Goal: Task Accomplishment & Management: Use online tool/utility

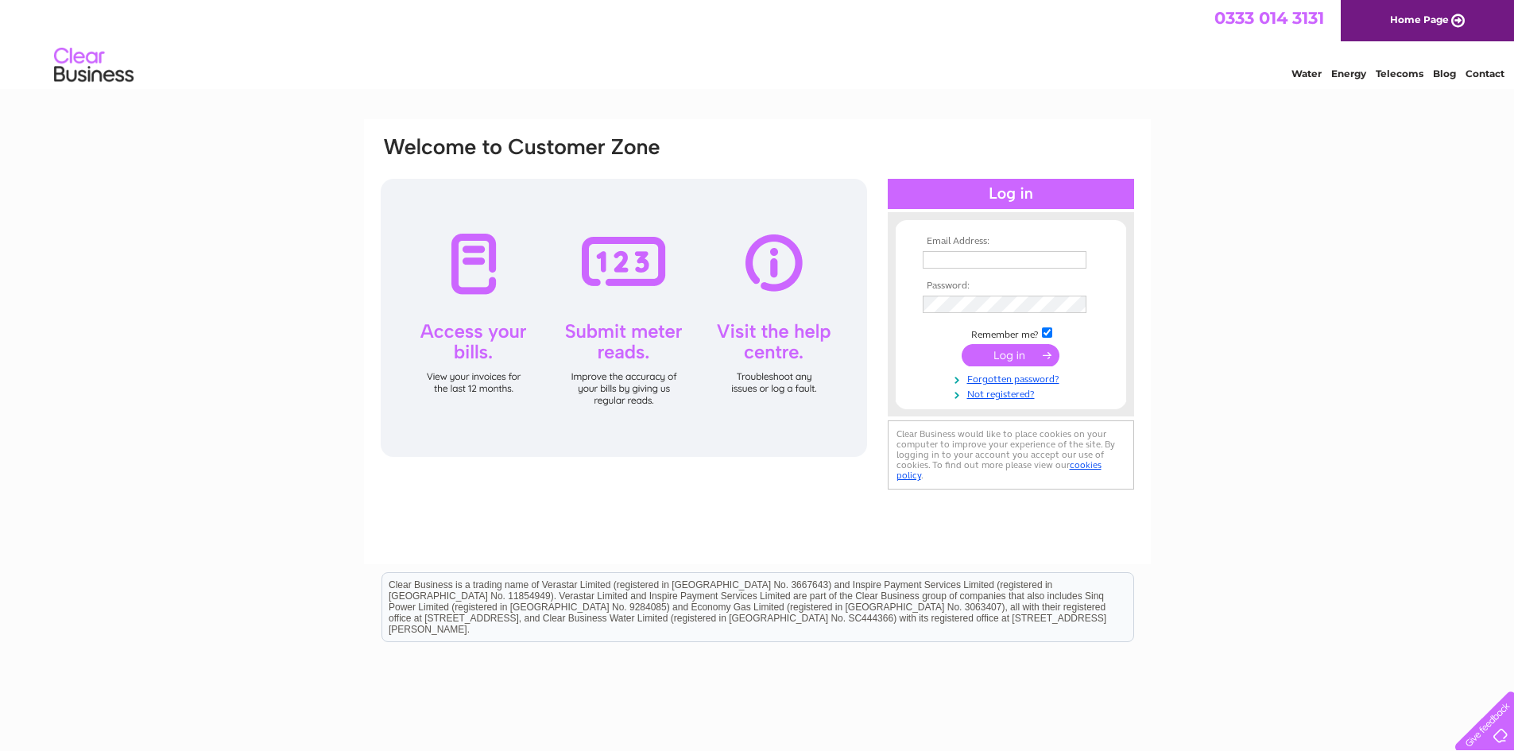
type input "[EMAIL_ADDRESS][DOMAIN_NAME]"
click at [1004, 353] on input "submit" at bounding box center [1010, 355] width 98 height 22
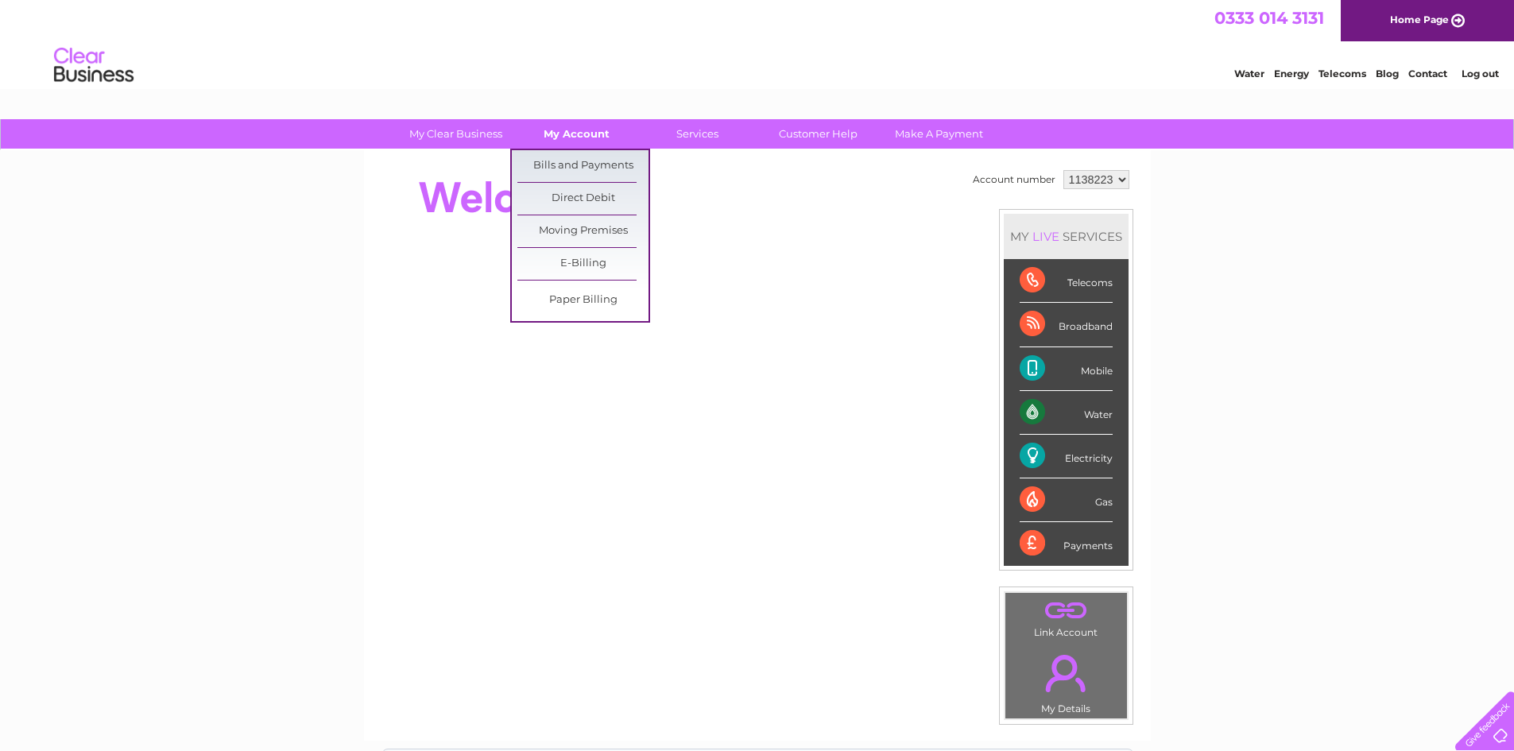
click at [567, 132] on link "My Account" at bounding box center [576, 133] width 131 height 29
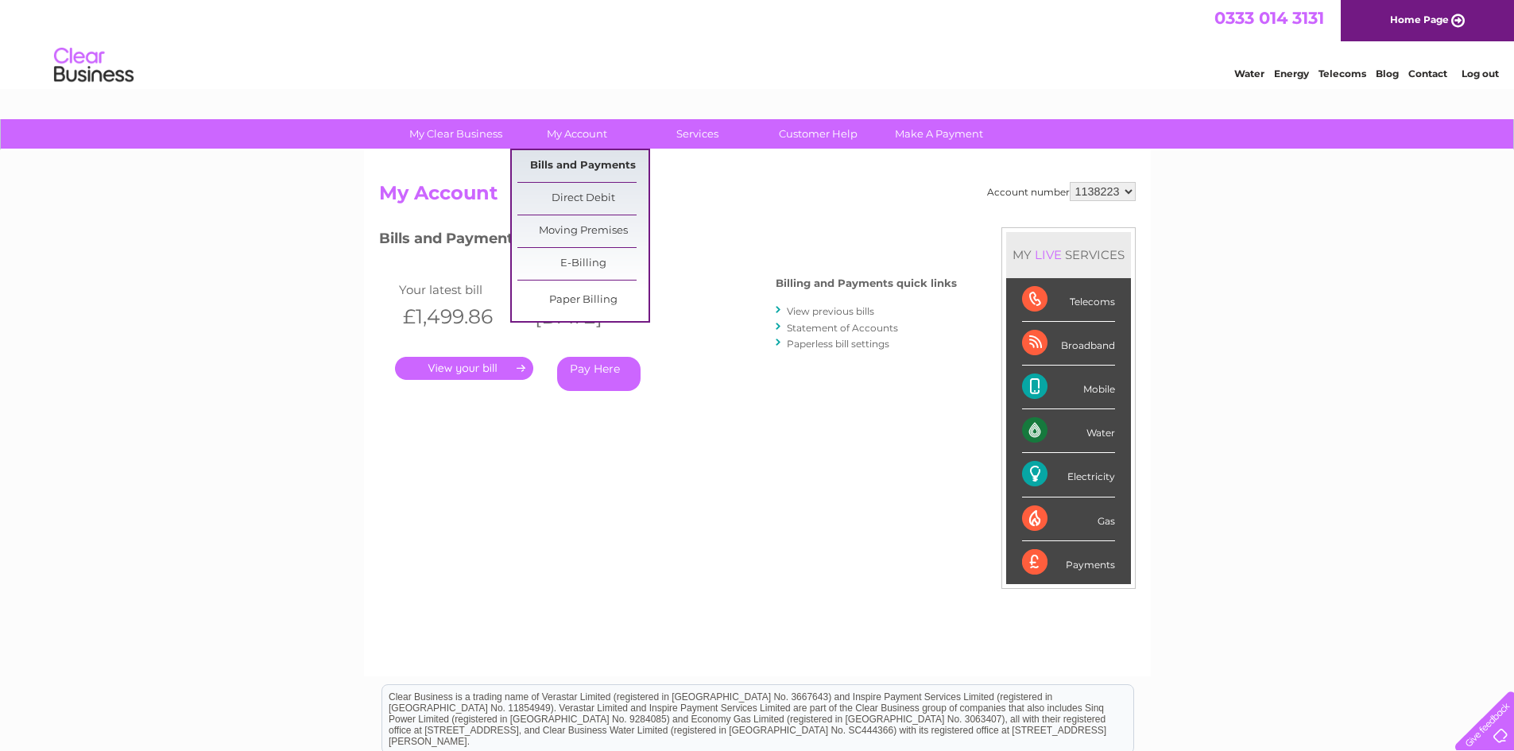
click at [535, 158] on link "Bills and Payments" at bounding box center [582, 166] width 131 height 32
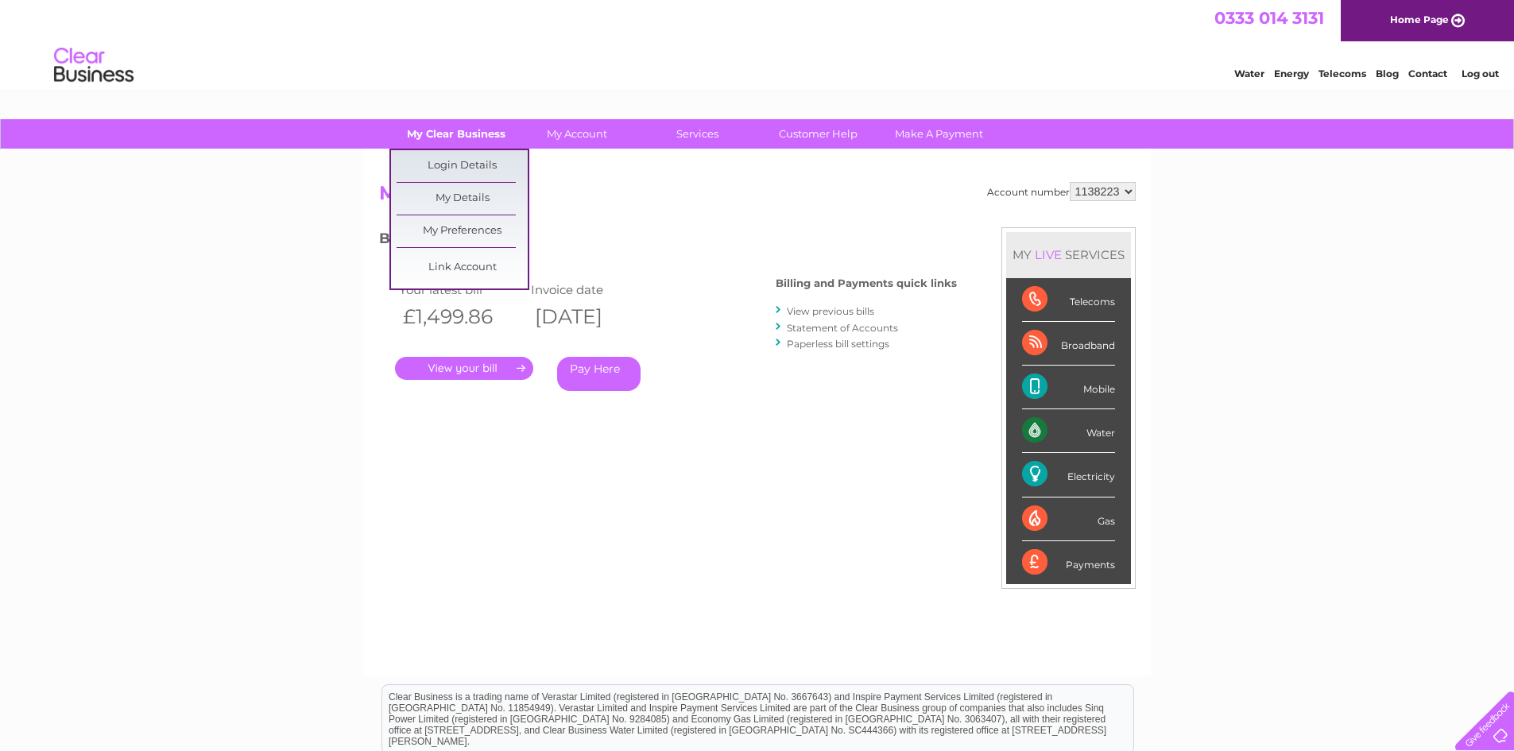
drag, startPoint x: 491, startPoint y: 139, endPoint x: 474, endPoint y: 138, distance: 17.5
click at [474, 138] on link "My Clear Business" at bounding box center [455, 133] width 131 height 29
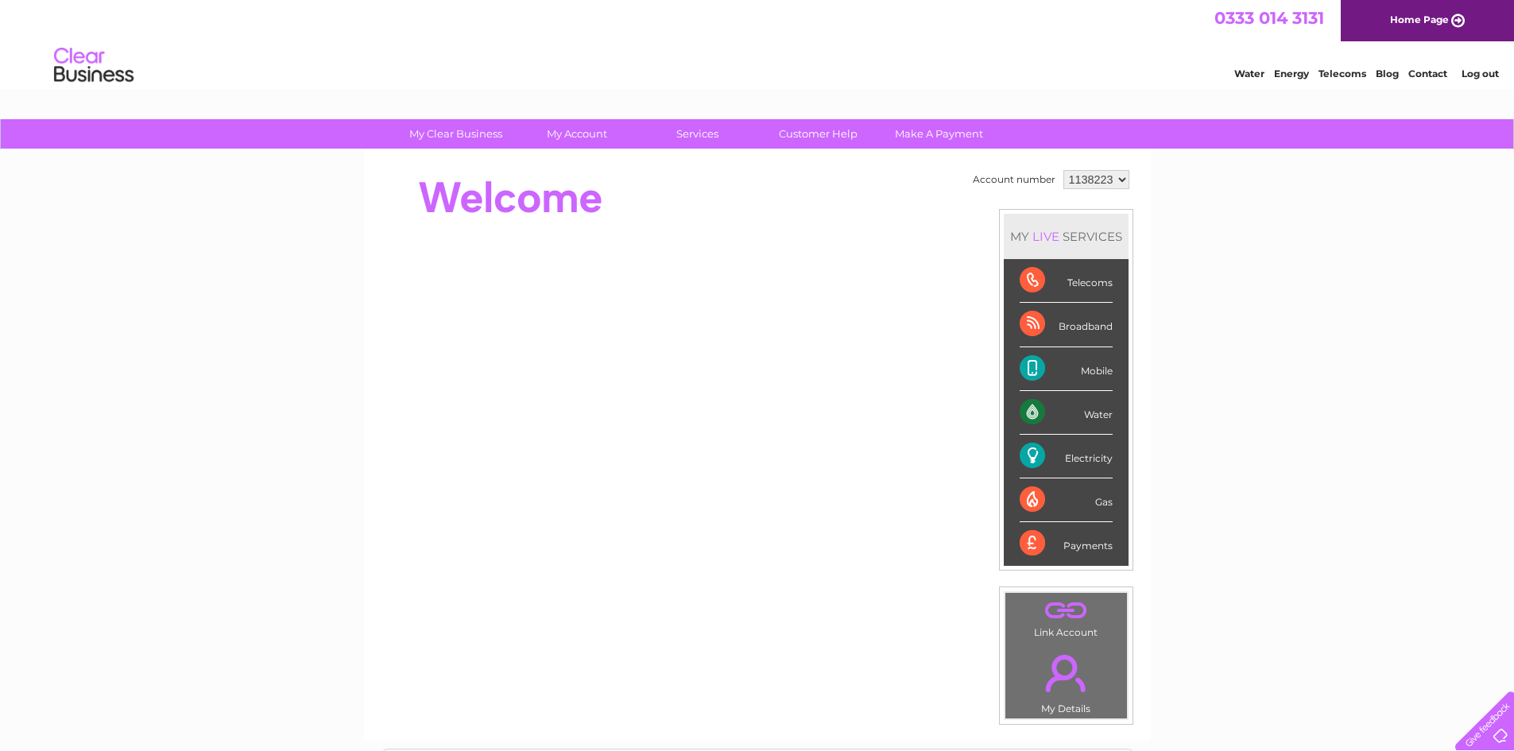
click at [649, 207] on div at bounding box center [668, 198] width 578 height 64
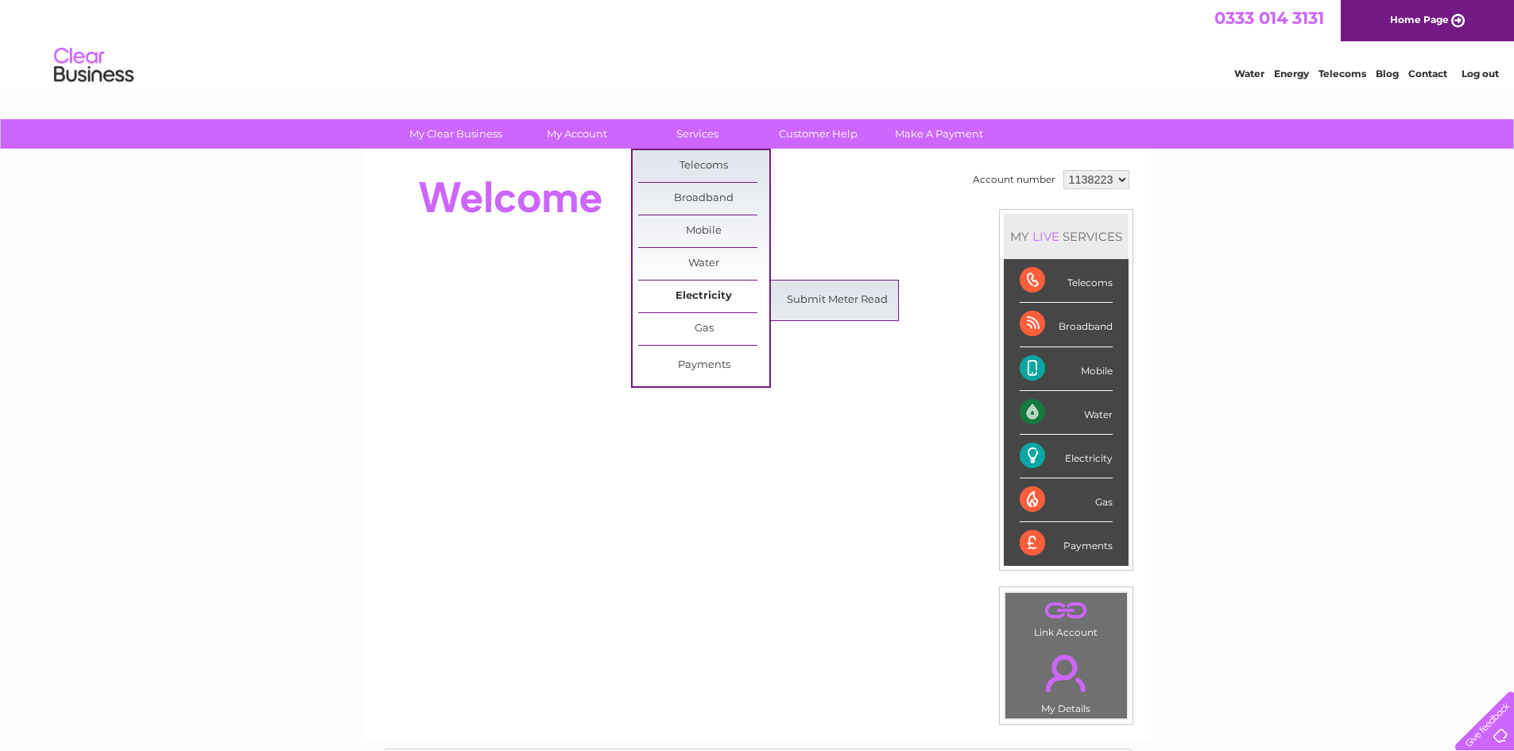
click at [697, 292] on link "Electricity" at bounding box center [703, 296] width 131 height 32
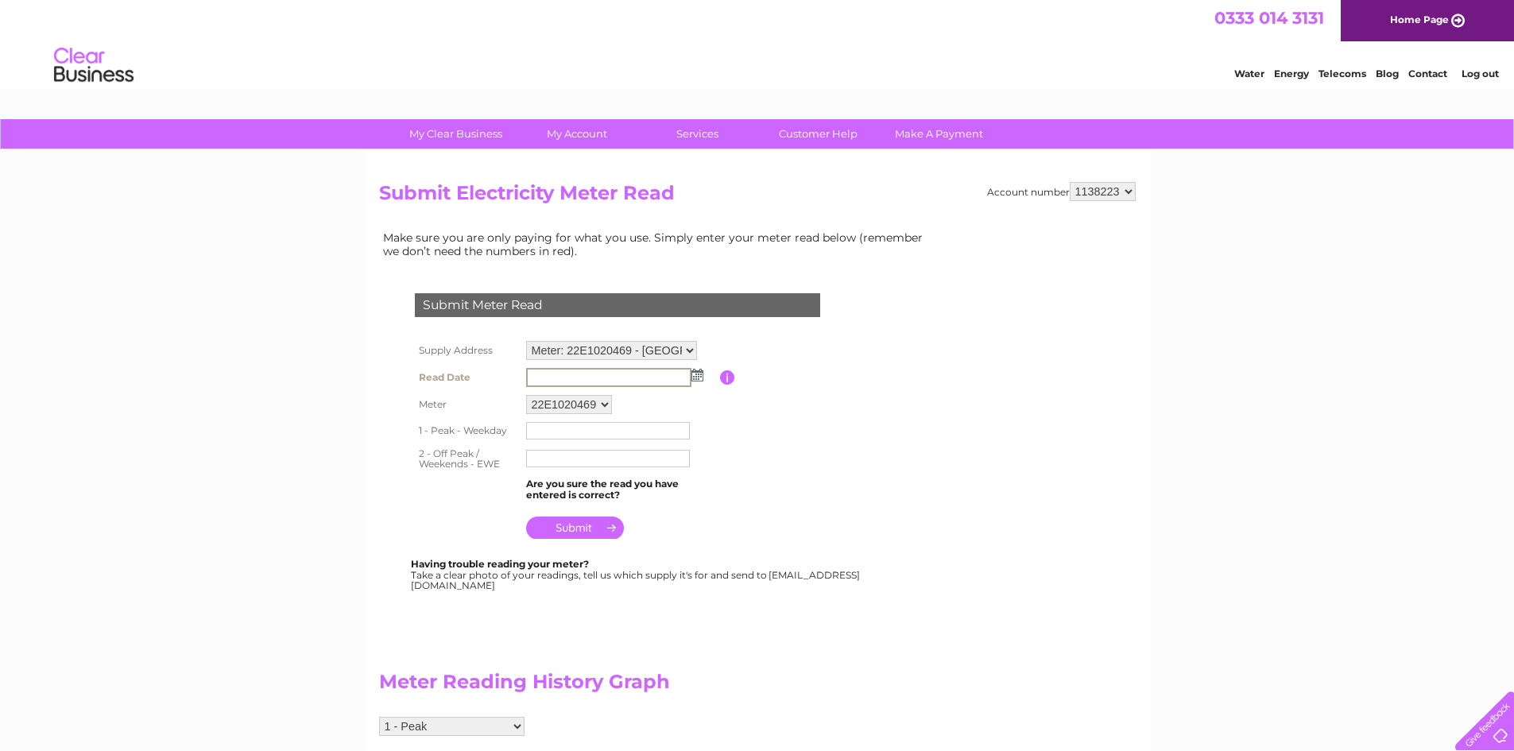
click at [559, 381] on input "text" at bounding box center [608, 377] width 165 height 19
click at [700, 378] on img at bounding box center [696, 374] width 12 height 13
click at [646, 442] on link "2" at bounding box center [641, 444] width 22 height 16
type input "2025/10/02"
click at [548, 458] on input "text" at bounding box center [608, 456] width 165 height 19
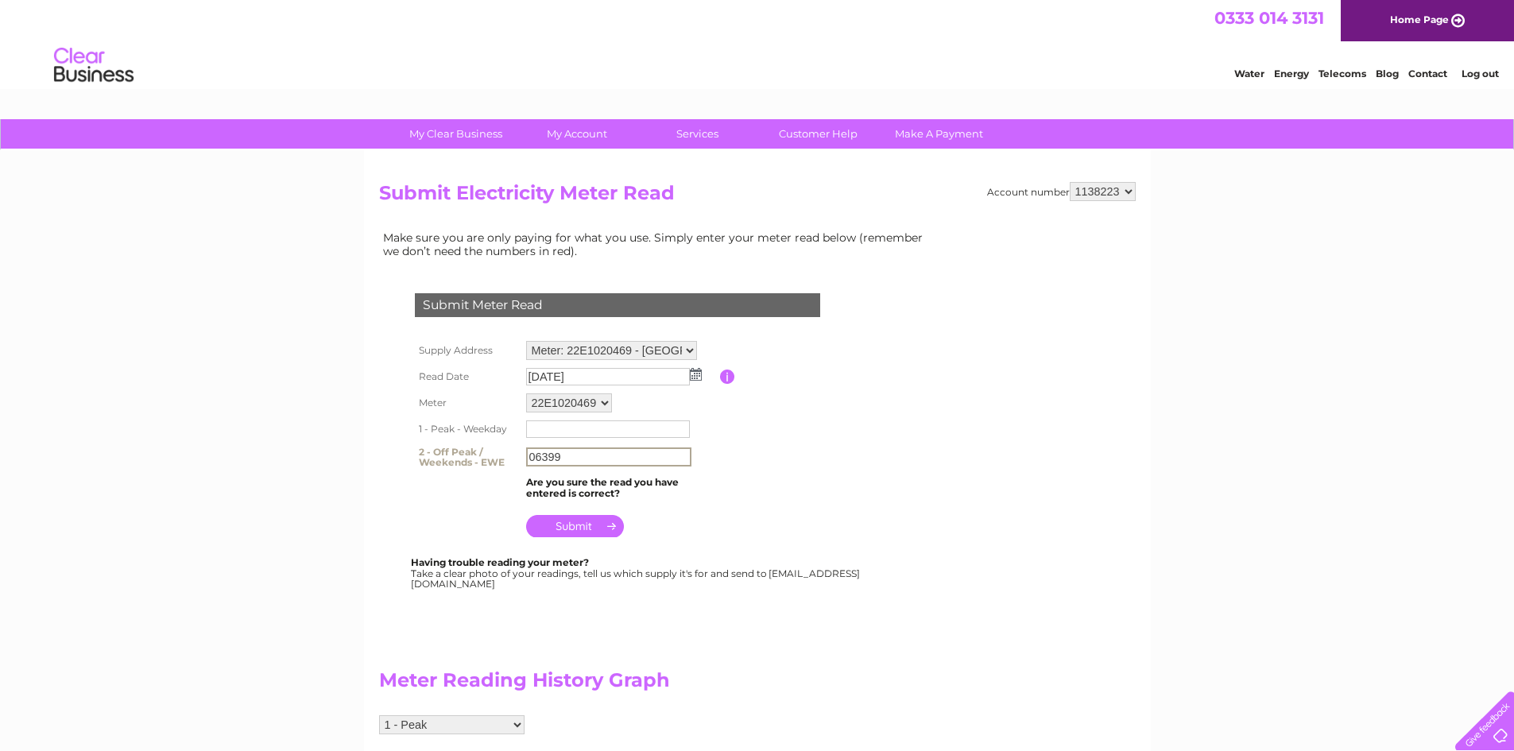
type input "06399"
click at [576, 522] on input "submit" at bounding box center [575, 526] width 98 height 22
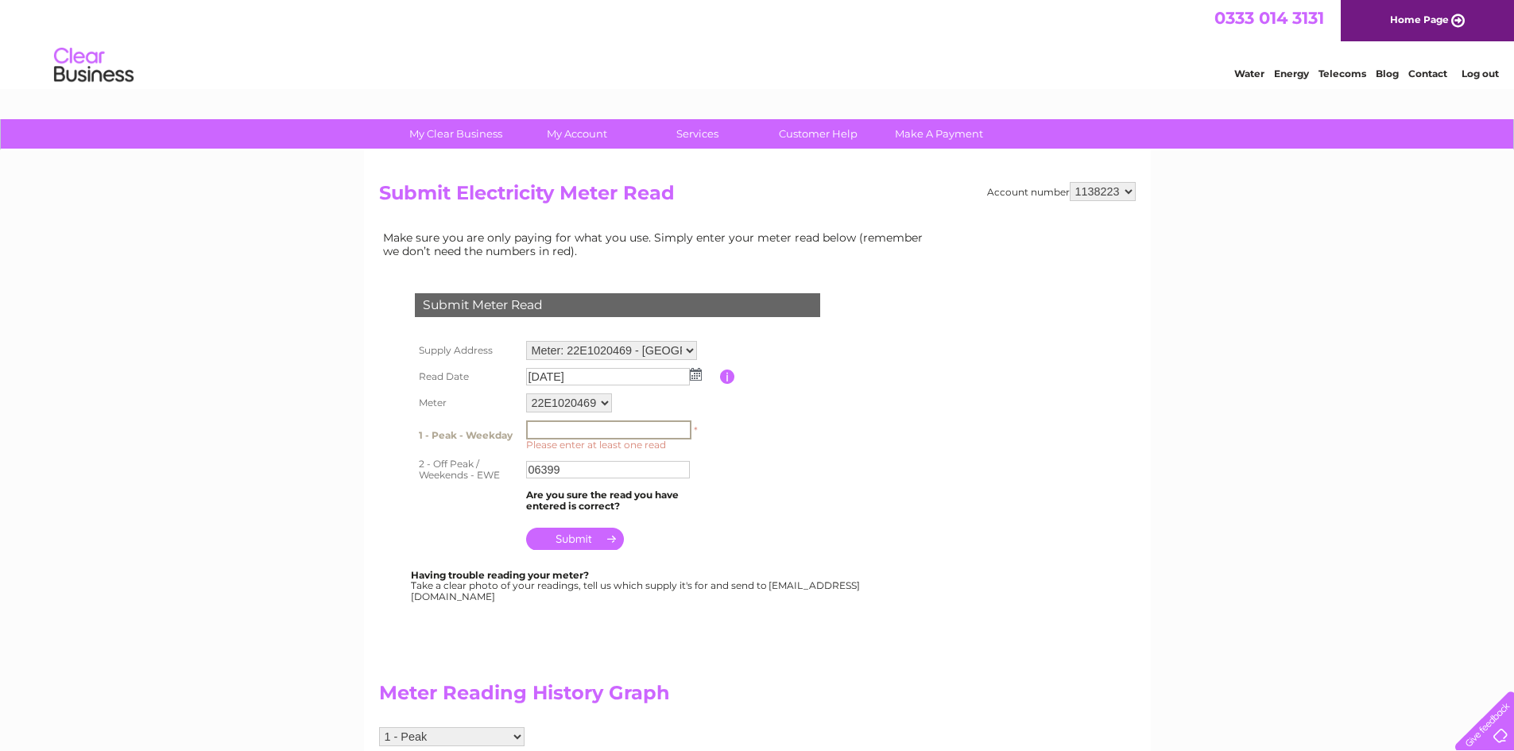
click at [542, 428] on input "text" at bounding box center [608, 429] width 165 height 19
type input "06399"
drag, startPoint x: 561, startPoint y: 472, endPoint x: 527, endPoint y: 470, distance: 34.2
click at [527, 470] on input "06399" at bounding box center [608, 467] width 165 height 19
click at [562, 431] on input "06399" at bounding box center [608, 429] width 165 height 19
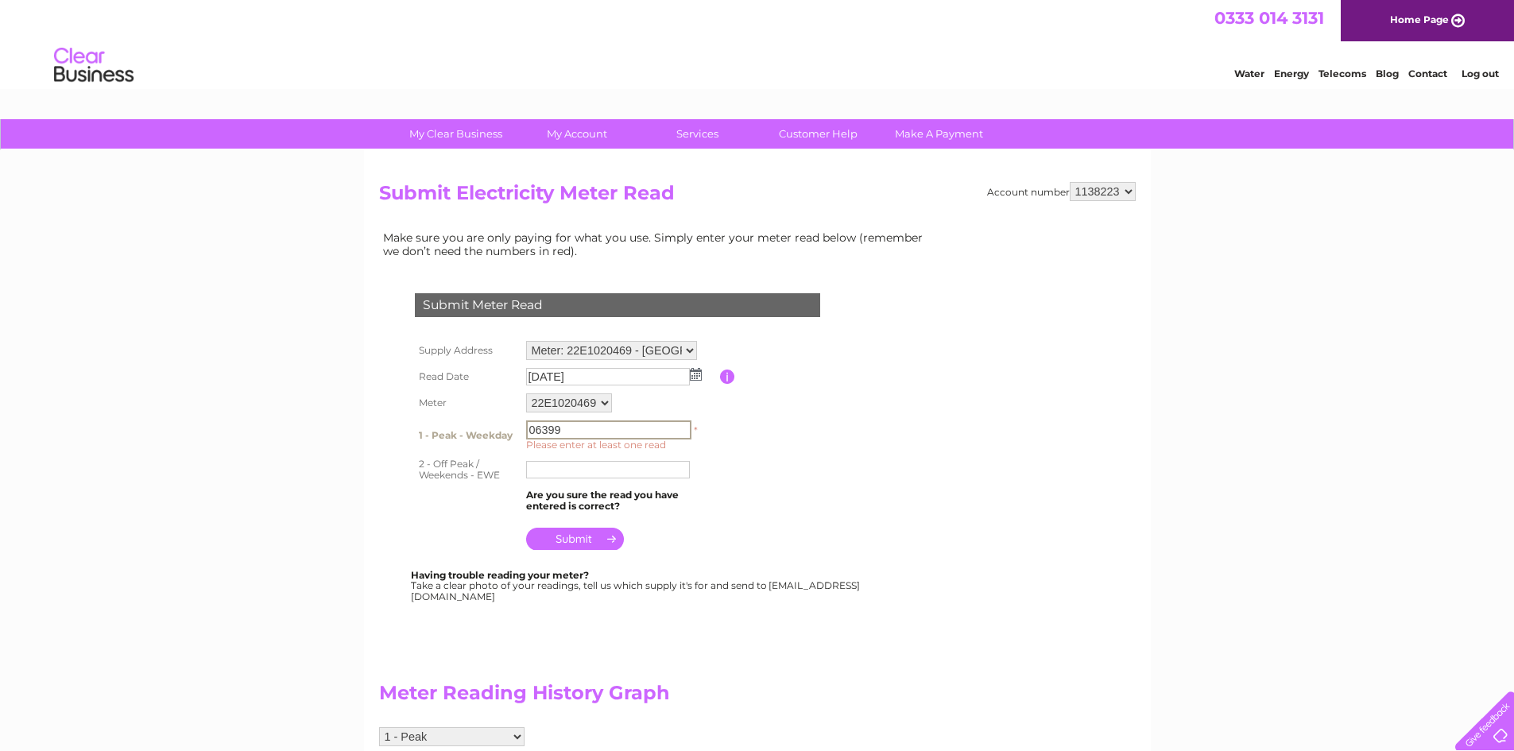
click at [604, 540] on input "submit" at bounding box center [575, 539] width 98 height 22
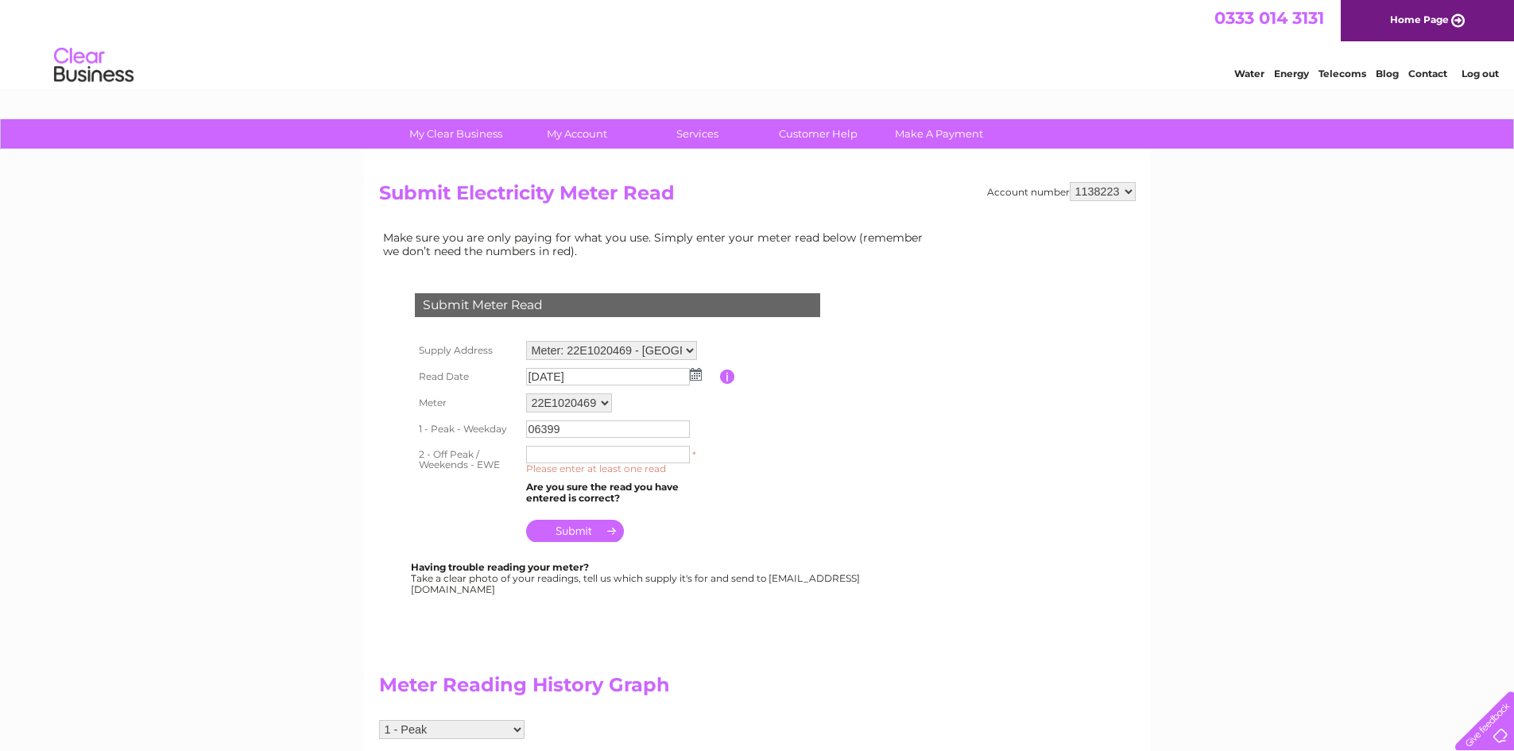
click at [559, 528] on input "submit" at bounding box center [575, 531] width 98 height 22
drag, startPoint x: 565, startPoint y: 431, endPoint x: 517, endPoint y: 427, distance: 47.8
click at [517, 427] on tr "1 - Peak - Weekday 06399 * Please enter at least one read" at bounding box center [636, 429] width 451 height 27
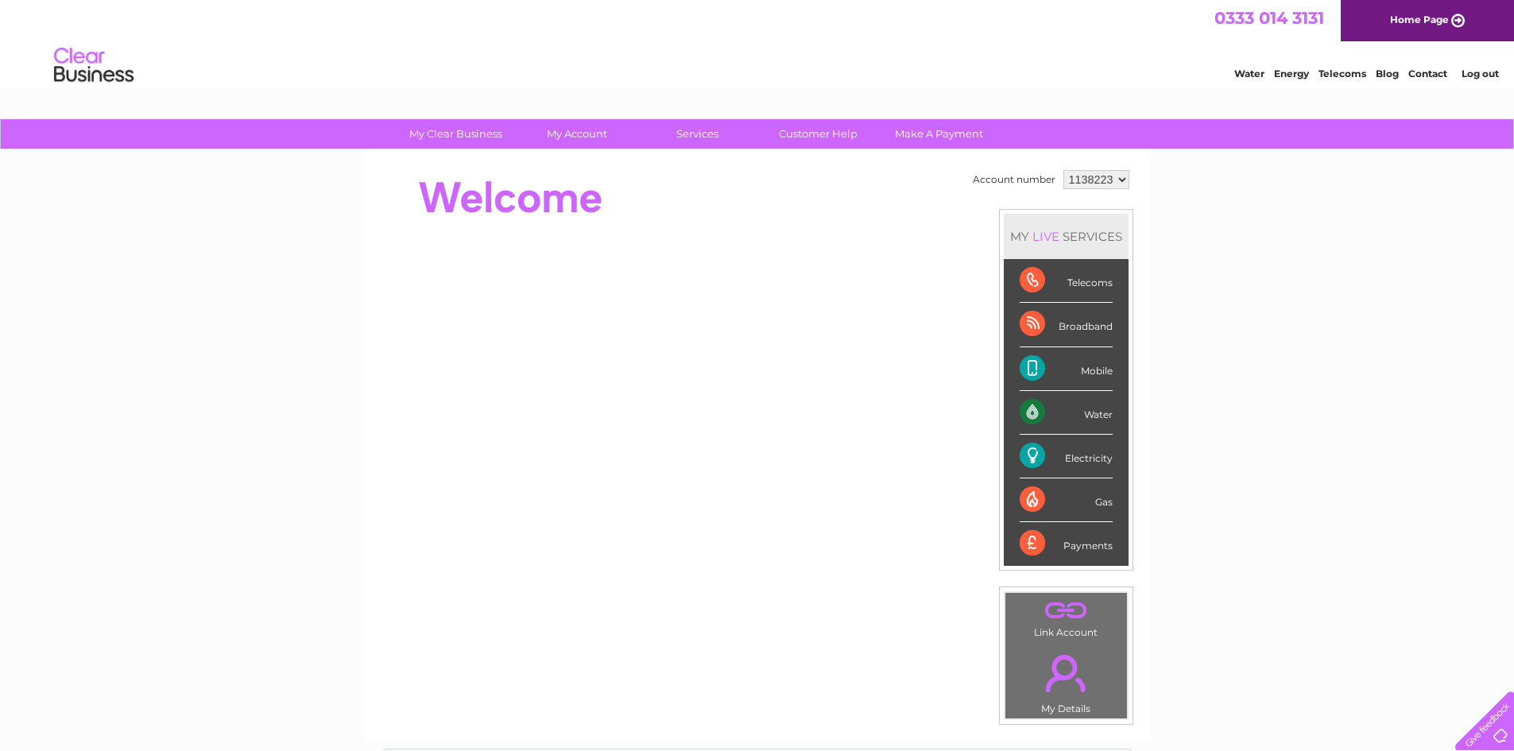
click at [1482, 69] on link "Log out" at bounding box center [1479, 74] width 37 height 12
